Goal: Complete application form

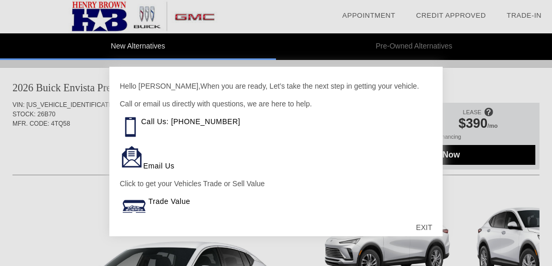
scroll to position [5, 0]
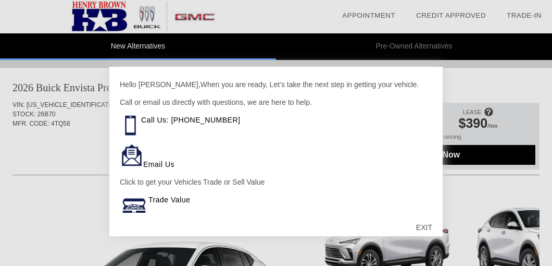
click at [88, 89] on div at bounding box center [276, 133] width 552 height 266
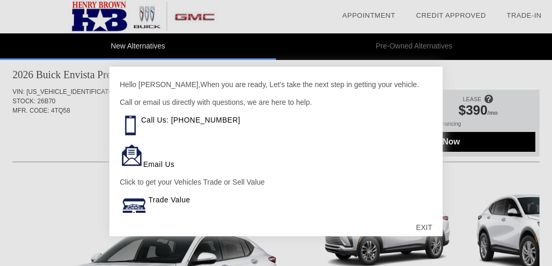
scroll to position [16, 0]
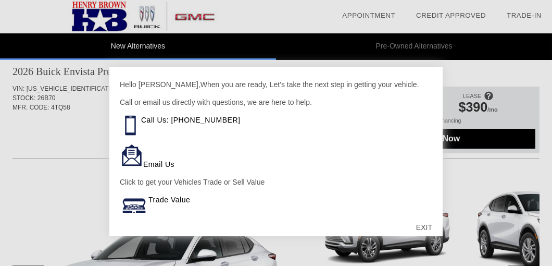
click at [159, 45] on div at bounding box center [276, 133] width 552 height 266
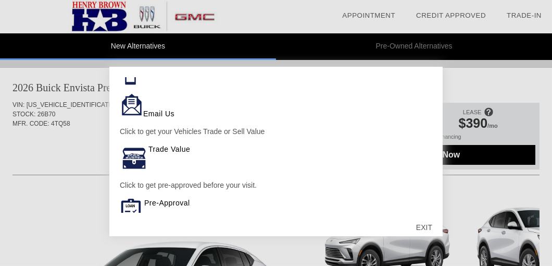
scroll to position [0, 0]
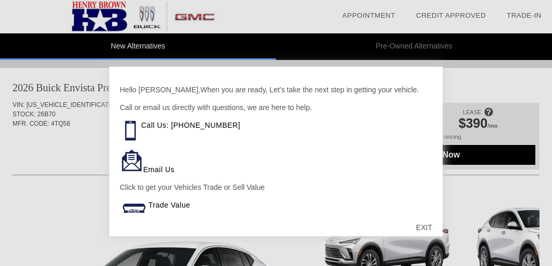
click at [466, 151] on div at bounding box center [276, 133] width 552 height 266
click at [482, 121] on div at bounding box center [276, 133] width 552 height 266
click at [62, 81] on div at bounding box center [276, 133] width 552 height 266
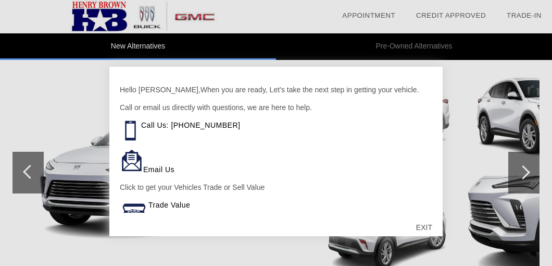
scroll to position [132, 0]
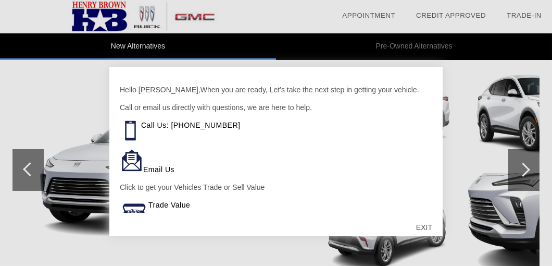
click at [527, 164] on div at bounding box center [276, 133] width 552 height 266
click at [522, 166] on div at bounding box center [276, 133] width 552 height 266
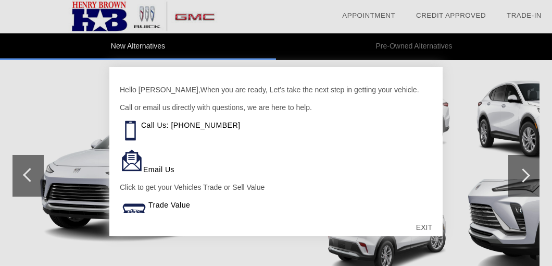
click at [22, 168] on div at bounding box center [276, 133] width 552 height 266
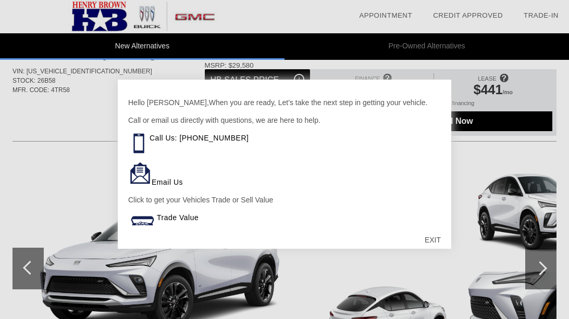
scroll to position [941, 0]
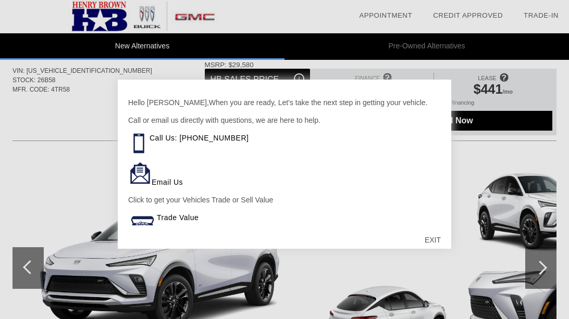
click at [23, 261] on div at bounding box center [284, 159] width 569 height 319
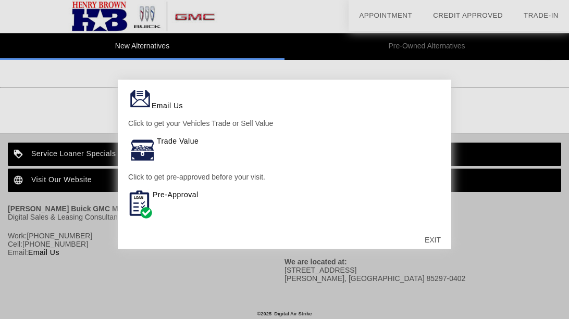
scroll to position [78, 0]
click at [138, 197] on img at bounding box center [140, 204] width 24 height 30
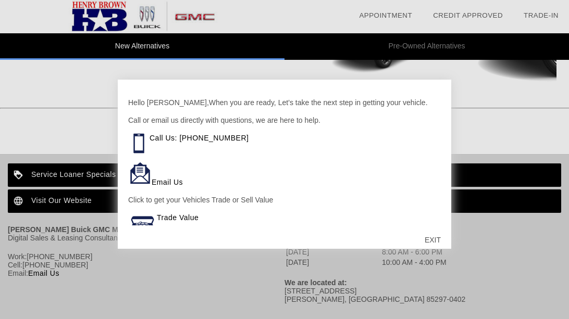
scroll to position [1235, 0]
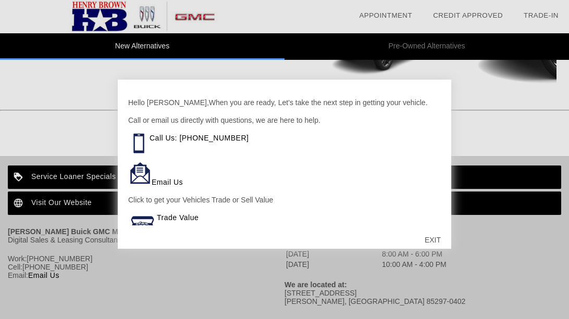
click at [138, 138] on img at bounding box center [138, 143] width 21 height 21
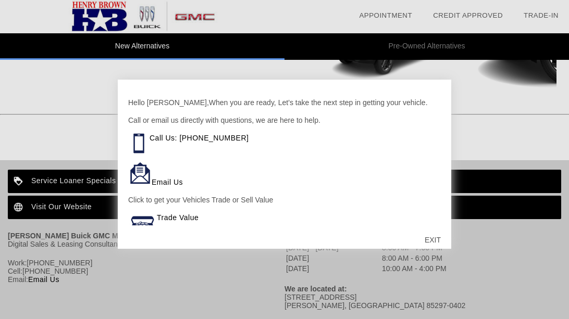
scroll to position [1229, 0]
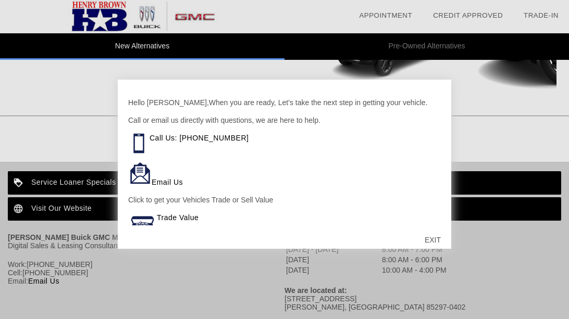
click at [428, 240] on div "EXIT" at bounding box center [432, 240] width 37 height 31
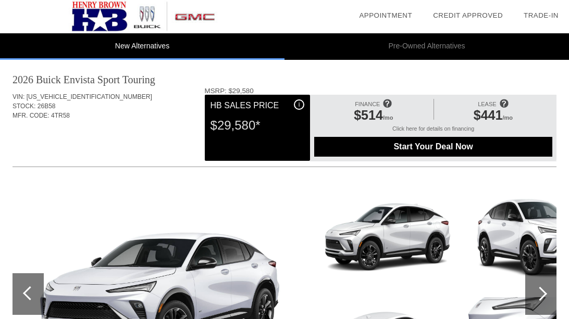
scroll to position [917, 0]
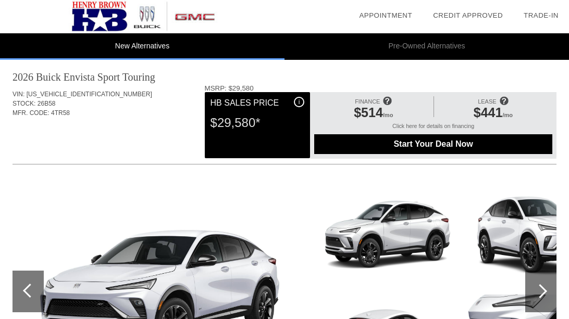
click at [390, 215] on img at bounding box center [387, 234] width 143 height 107
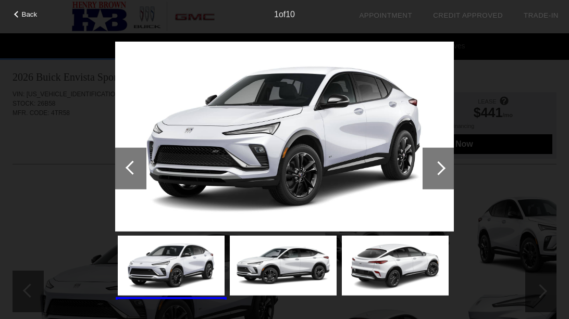
click at [437, 169] on div at bounding box center [438, 168] width 14 height 14
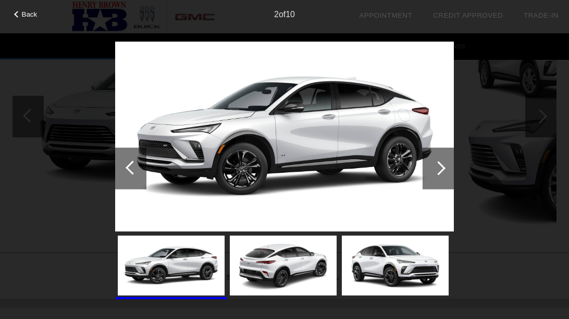
scroll to position [666, 0]
click at [15, 11] on div "Back" at bounding box center [26, 12] width 52 height 5
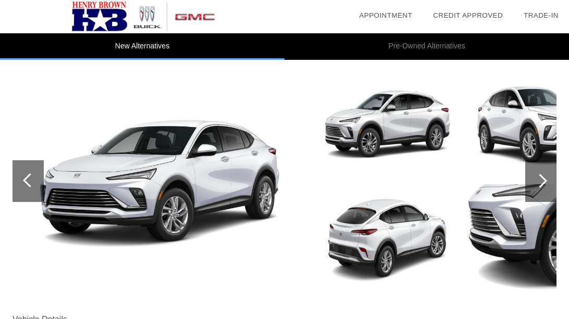
scroll to position [122, 0]
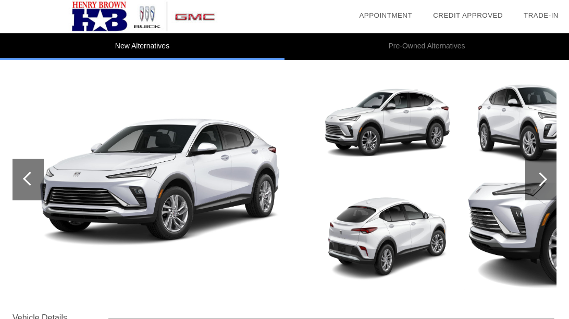
click at [543, 175] on div at bounding box center [540, 179] width 14 height 14
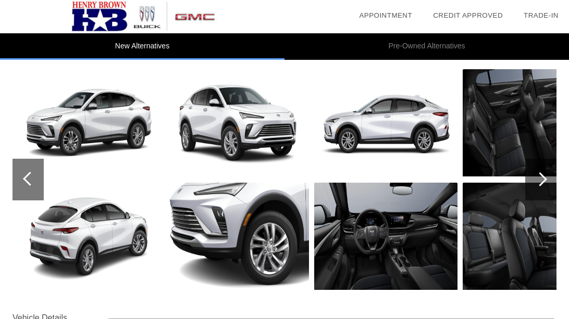
click at [543, 175] on div at bounding box center [540, 180] width 31 height 42
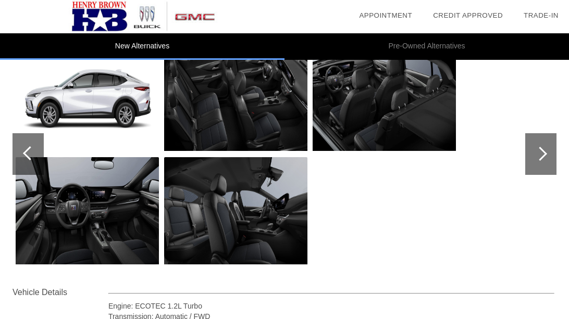
scroll to position [147, 0]
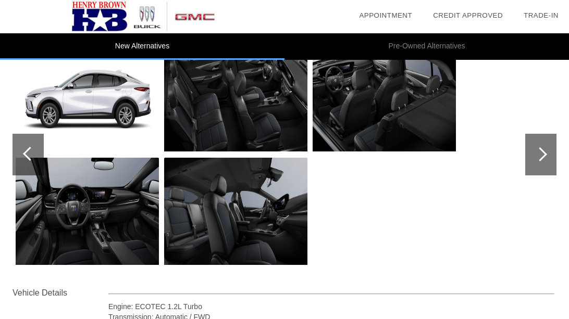
click at [538, 150] on div at bounding box center [540, 154] width 14 height 14
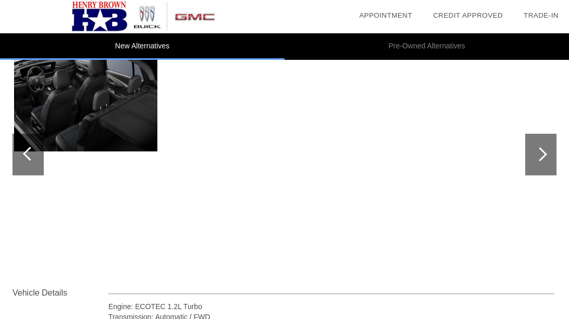
click at [546, 152] on div at bounding box center [540, 155] width 31 height 42
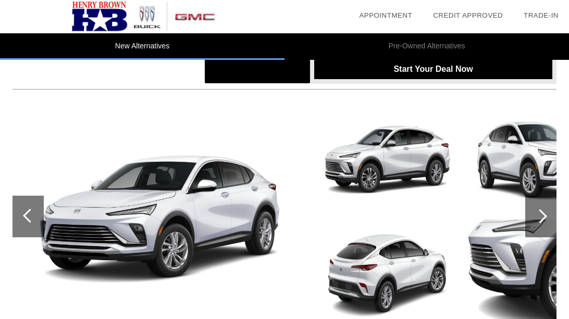
scroll to position [587, 0]
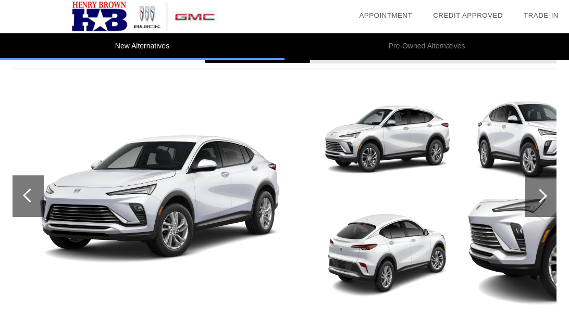
click at [545, 193] on div at bounding box center [540, 196] width 14 height 14
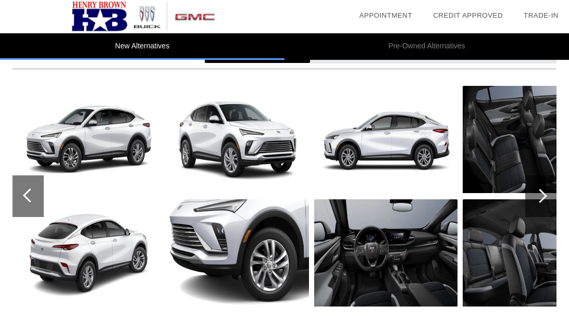
click at [545, 193] on div at bounding box center [540, 196] width 14 height 14
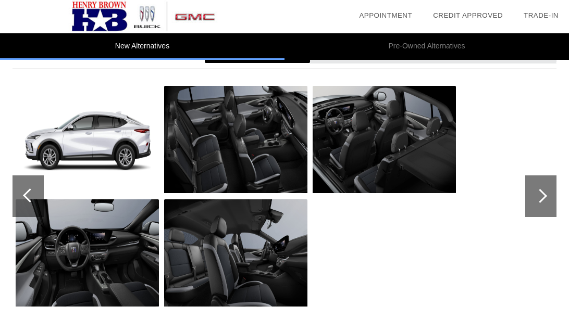
click at [541, 189] on div at bounding box center [540, 196] width 14 height 14
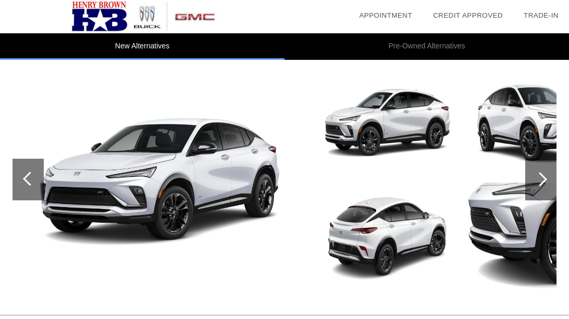
scroll to position [1029, 0]
click at [546, 177] on div at bounding box center [540, 179] width 14 height 14
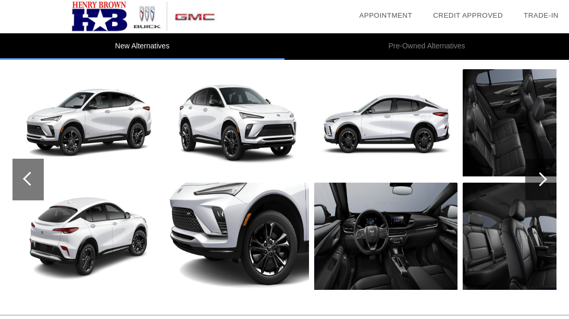
click at [546, 177] on div at bounding box center [540, 179] width 14 height 14
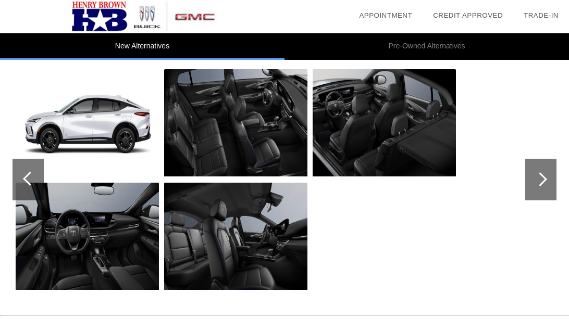
click at [544, 176] on div at bounding box center [540, 179] width 14 height 14
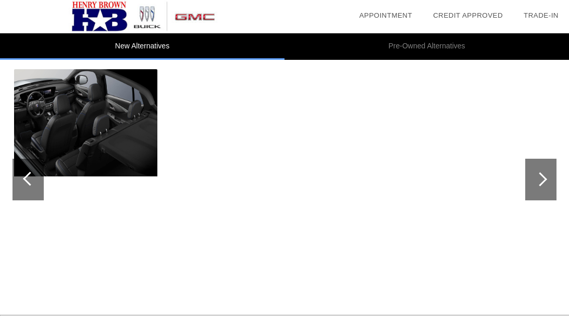
click at [544, 175] on div at bounding box center [540, 179] width 14 height 14
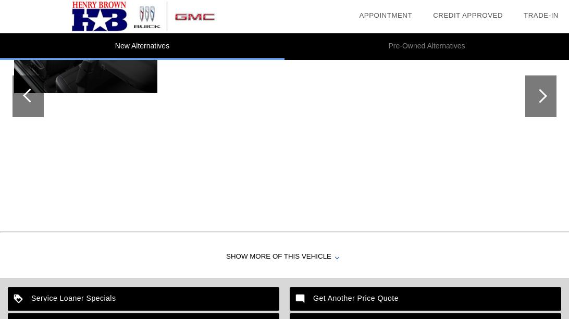
scroll to position [1258, 0]
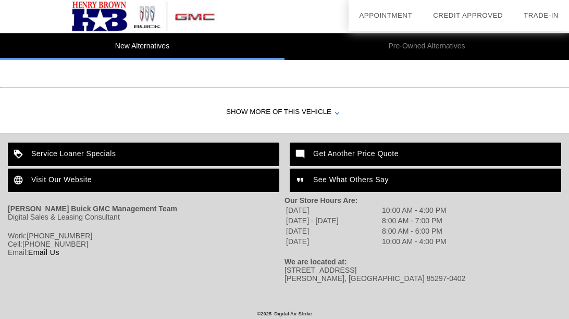
click at [268, 105] on div "Show More of this Vehicle" at bounding box center [284, 113] width 569 height 42
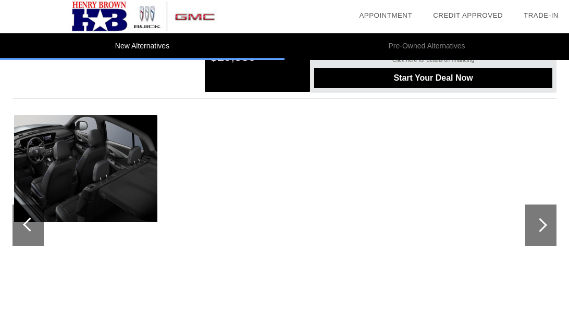
scroll to position [984, 0]
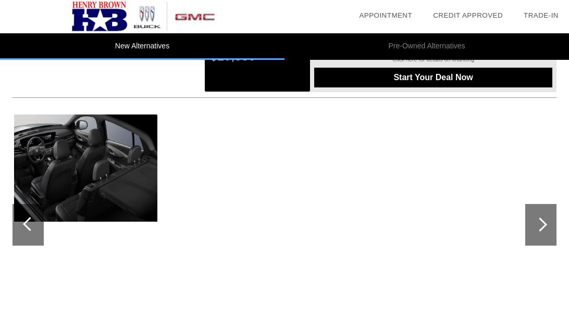
click at [536, 221] on div at bounding box center [540, 225] width 14 height 14
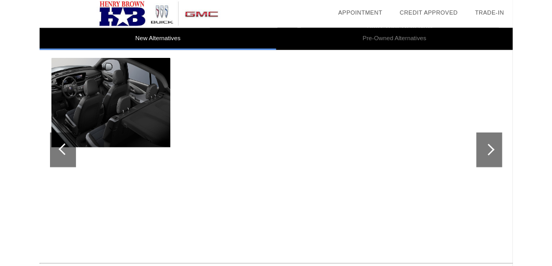
scroll to position [602, 0]
